Goal: Information Seeking & Learning: Learn about a topic

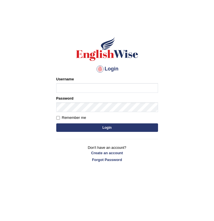
click at [67, 90] on input "Username" at bounding box center [107, 88] width 102 height 10
type input "bryandid25"
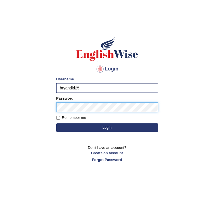
click at [107, 127] on button "Login" at bounding box center [107, 127] width 102 height 8
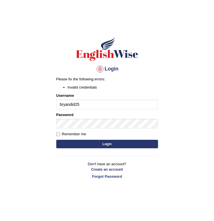
click at [126, 143] on button "Login" at bounding box center [107, 144] width 102 height 8
click at [185, 116] on body "Login Please fix the following errors: Invalid credentials Username bryandid25 …" at bounding box center [107, 121] width 214 height 221
click at [112, 143] on button "Login" at bounding box center [107, 144] width 102 height 8
click at [190, 92] on body "Login Please fix the following errors: Invalid credentials Username bryandid25 …" at bounding box center [107, 121] width 214 height 221
click at [80, 132] on label "Remember me" at bounding box center [71, 134] width 30 height 6
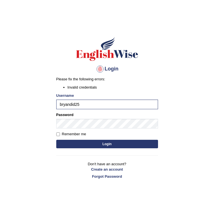
click at [60, 132] on input "Remember me" at bounding box center [58, 134] width 4 height 4
checkbox input "true"
click at [81, 143] on button "Login" at bounding box center [107, 144] width 102 height 8
click at [177, 134] on body "Login Please fix the following errors: Invalid credentials Username bryandid25 …" at bounding box center [107, 121] width 214 height 221
click at [175, 134] on body "Login Please fix the following errors: Invalid credentials Username bryandid25 …" at bounding box center [107, 121] width 214 height 221
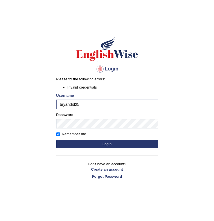
click at [130, 145] on button "Login" at bounding box center [107, 144] width 102 height 8
click at [117, 144] on button "Login" at bounding box center [107, 144] width 102 height 8
click at [173, 77] on body "Login Please fix the following errors: Invalid credentials Username bryandid25 …" at bounding box center [107, 121] width 214 height 221
click at [114, 144] on button "Login" at bounding box center [107, 144] width 102 height 8
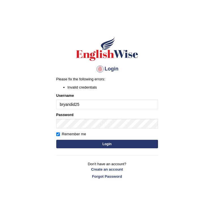
click at [179, 79] on body "Login Please fix the following errors: Invalid credentials Username bryandid25 …" at bounding box center [107, 121] width 214 height 221
click at [198, 158] on body "Login Please fix the following errors: Invalid credentials Username bryandid25 …" at bounding box center [107, 121] width 214 height 221
click at [169, 158] on body "Login Please fix the following errors: Invalid credentials Username bryandid25 …" at bounding box center [107, 121] width 214 height 221
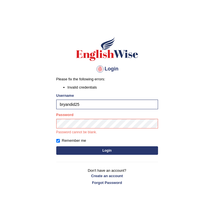
click at [110, 149] on button "Login" at bounding box center [107, 150] width 102 height 8
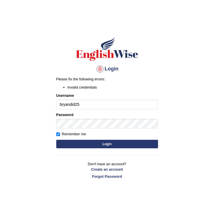
click at [165, 123] on body "Login Please fix the following errors: Invalid credentials Username bryandid25 …" at bounding box center [107, 121] width 214 height 221
click at [129, 144] on button "Login" at bounding box center [107, 144] width 102 height 8
click at [187, 100] on body "Login Please fix the following errors: Invalid credentials Username bryandid25 …" at bounding box center [107, 121] width 214 height 221
click at [117, 177] on link "Forgot Password" at bounding box center [107, 176] width 102 height 5
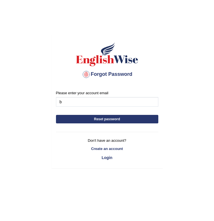
type input "b"
click at [182, 129] on body "Forgot Password Please enter your account email b Reset password Don't have an …" at bounding box center [107, 121] width 214 height 221
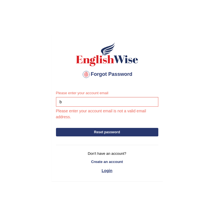
click at [112, 172] on link "Login" at bounding box center [107, 171] width 102 height 10
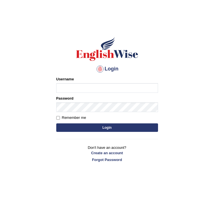
click at [189, 50] on body "Login Please fix the following errors: Username Password Remember me Login Don'…" at bounding box center [107, 121] width 214 height 221
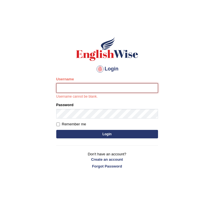
click at [132, 90] on input "Username" at bounding box center [107, 88] width 102 height 10
type input "bryandida25"
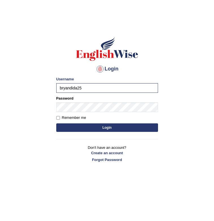
click at [121, 126] on button "Login" at bounding box center [107, 127] width 102 height 8
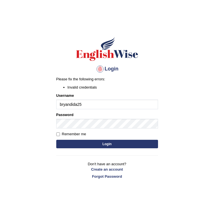
click at [115, 144] on button "Login" at bounding box center [107, 144] width 102 height 8
click at [183, 91] on body "Login Please fix the following errors: Invalid credentials Username bryandida25…" at bounding box center [107, 121] width 214 height 221
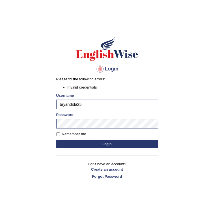
click at [121, 178] on link "Forgot Password" at bounding box center [107, 176] width 102 height 5
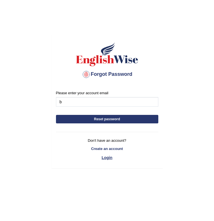
type input "b"
click at [114, 159] on link "Login" at bounding box center [107, 158] width 102 height 10
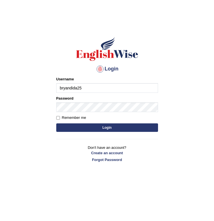
type input "bryandida25"
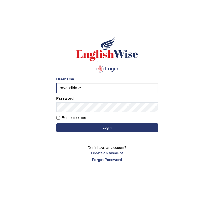
click at [102, 125] on button "Login" at bounding box center [107, 127] width 102 height 8
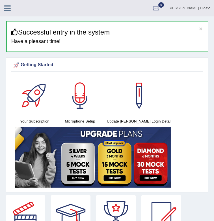
click at [123, 8] on ul "[PERSON_NAME] Dida Toggle navigation Username: bryandida25 Access Type: Online …" at bounding box center [139, 8] width 150 height 16
click at [121, 60] on div "Getting Started Your Subscription Microphone Setup Update [PERSON_NAME] Login D…" at bounding box center [107, 124] width 203 height 135
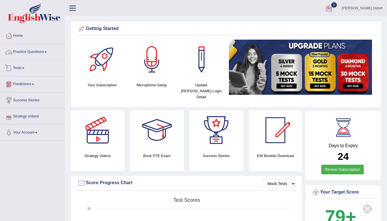
click at [35, 52] on link "Practice Questions" at bounding box center [32, 51] width 65 height 14
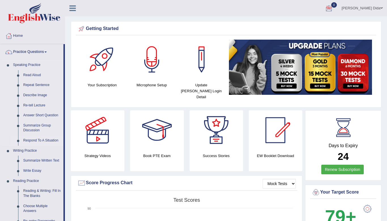
drag, startPoint x: 63, startPoint y: 96, endPoint x: 59, endPoint y: 135, distance: 39.6
click at [59, 135] on li "Practice Questions Speaking Practice Read Aloud Repeat Sentence Describe Image …" at bounding box center [32, 203] width 65 height 318
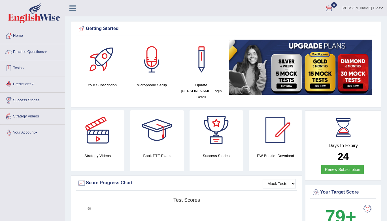
drag, startPoint x: 53, startPoint y: 160, endPoint x: 50, endPoint y: 160, distance: 2.8
click at [47, 54] on link "Practice Questions" at bounding box center [32, 51] width 65 height 14
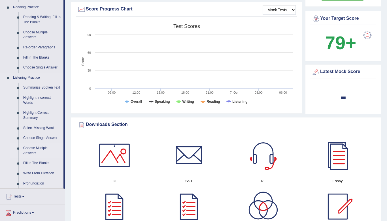
scroll to position [178, 0]
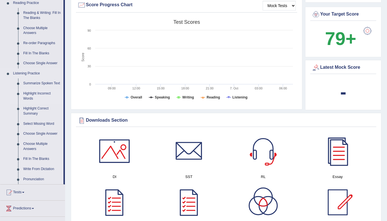
click at [38, 96] on link "Highlight Incorrect Words" at bounding box center [42, 96] width 43 height 15
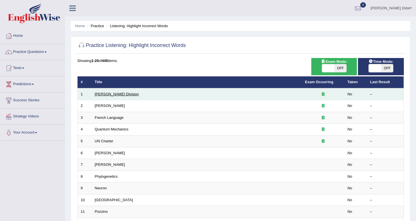
click at [113, 95] on link "[PERSON_NAME] Division" at bounding box center [117, 94] width 44 height 4
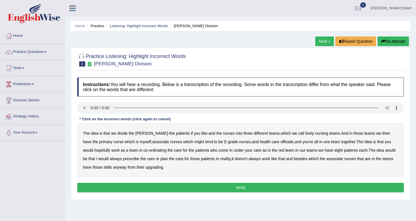
click at [91, 108] on audio at bounding box center [240, 107] width 327 height 11
click at [305, 135] on b "lively" at bounding box center [309, 133] width 9 height 5
click at [341, 142] on b "together" at bounding box center [348, 142] width 14 height 5
click at [110, 158] on b "always" at bounding box center [116, 159] width 12 height 5
click at [160, 169] on b "upgrading" at bounding box center [154, 167] width 18 height 5
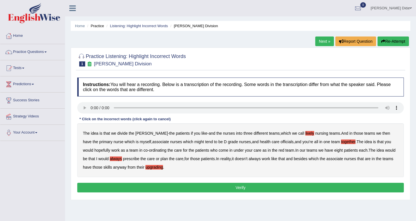
click at [91, 108] on audio at bounding box center [240, 107] width 327 height 11
click at [194, 141] on b "might" at bounding box center [199, 142] width 10 height 5
click at [281, 142] on b "officials" at bounding box center [287, 142] width 13 height 5
click at [341, 142] on b "together" at bounding box center [348, 142] width 14 height 5
click at [90, 107] on audio at bounding box center [240, 107] width 327 height 11
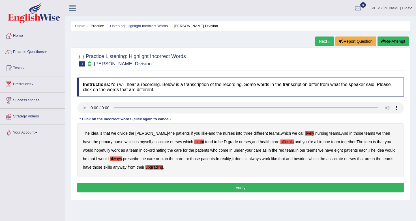
click at [288, 186] on button "Verify" at bounding box center [240, 188] width 327 height 10
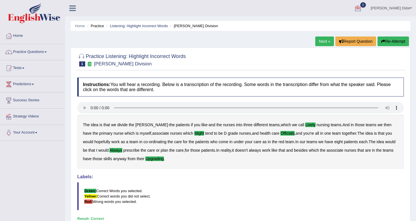
click at [324, 43] on link "Next »" at bounding box center [324, 42] width 19 height 10
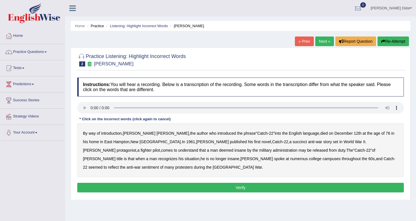
drag, startPoint x: 376, startPoint y: 74, endPoint x: 377, endPoint y: 43, distance: 30.9
click at [377, 43] on div "Home Practice Listening: Highlight Incorrect Words [PERSON_NAME] « Prev Next » …" at bounding box center [240, 141] width 351 height 283
click at [91, 107] on audio at bounding box center [240, 107] width 327 height 11
click at [293, 142] on b "succinct" at bounding box center [300, 142] width 14 height 5
click at [273, 150] on b "administration" at bounding box center [285, 150] width 25 height 5
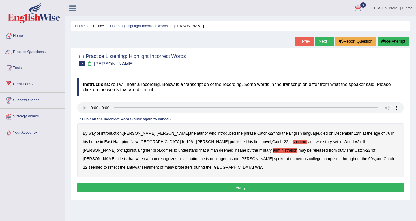
click at [200, 157] on b "situation" at bounding box center [192, 159] width 15 height 5
click at [119, 165] on b "reflect" at bounding box center [113, 167] width 11 height 5
click at [306, 183] on button "Verify" at bounding box center [240, 188] width 327 height 10
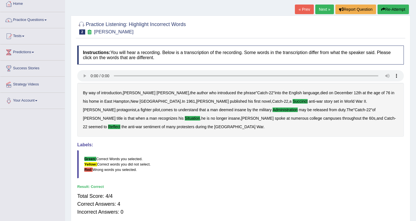
scroll to position [33, 0]
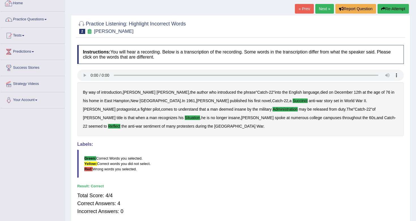
click at [50, 6] on link "Home" at bounding box center [32, 2] width 65 height 14
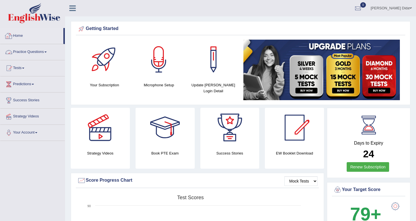
click at [46, 53] on link "Practice Questions" at bounding box center [32, 51] width 65 height 14
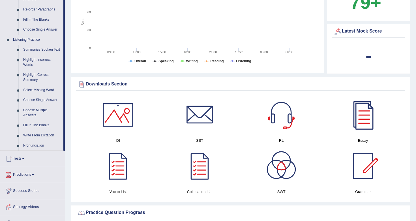
scroll to position [218, 0]
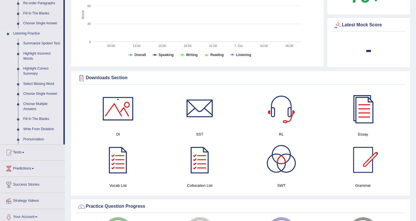
click at [42, 55] on link "Highlight Incorrect Words" at bounding box center [42, 56] width 43 height 15
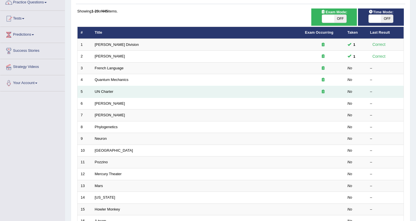
scroll to position [56, 0]
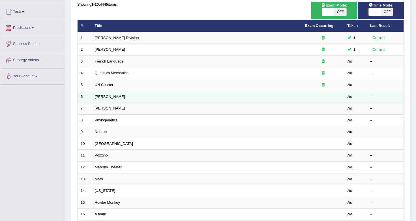
click at [198, 96] on td "[PERSON_NAME]" at bounding box center [197, 97] width 210 height 12
click at [199, 96] on td "[PERSON_NAME]" at bounding box center [197, 97] width 210 height 12
click at [105, 96] on link "[PERSON_NAME]" at bounding box center [110, 97] width 30 height 4
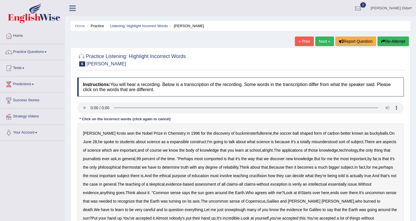
click at [284, 54] on div at bounding box center [240, 59] width 327 height 17
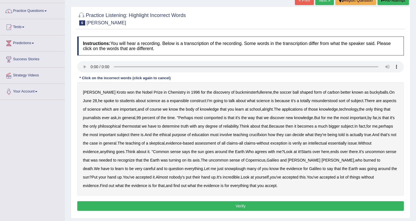
scroll to position [42, 0]
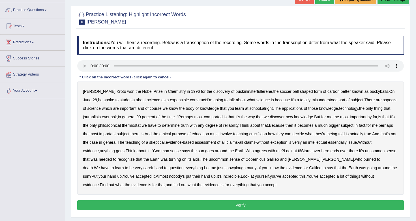
click at [91, 66] on audio at bounding box center [240, 65] width 327 height 11
click at [170, 100] on b "expansible" at bounding box center [179, 100] width 19 height 5
click at [141, 123] on b "thermostat" at bounding box center [131, 125] width 19 height 5
click at [267, 134] on b "crucifixion" at bounding box center [258, 134] width 18 height 5
click at [302, 143] on b "verily" at bounding box center [296, 142] width 9 height 5
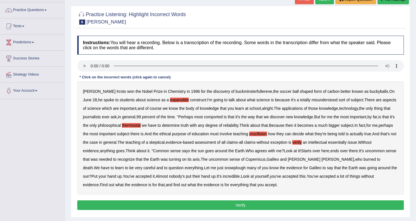
click at [229, 167] on b "snowplough" at bounding box center [234, 168] width 21 height 5
click at [91, 66] on audio at bounding box center [240, 65] width 327 height 11
click at [286, 204] on button "Verify" at bounding box center [240, 205] width 327 height 10
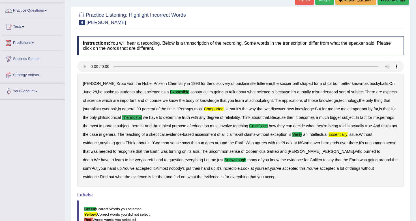
scroll to position [41, 0]
